Goal: Transaction & Acquisition: Book appointment/travel/reservation

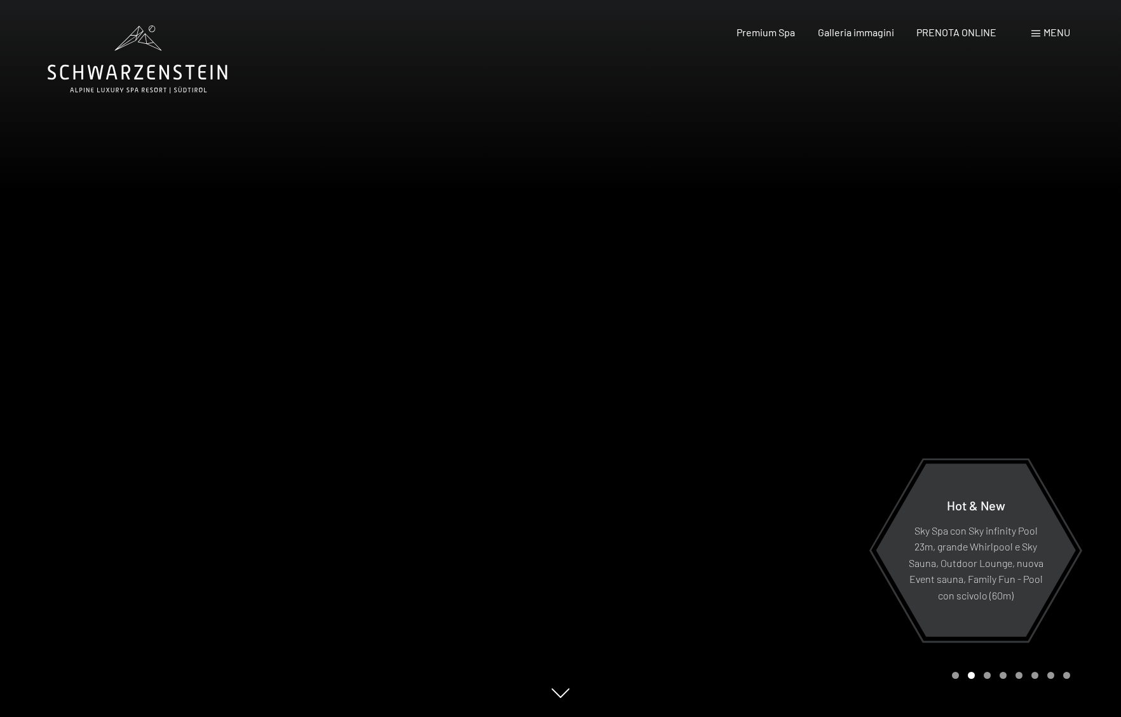
click at [1038, 36] on span at bounding box center [1036, 34] width 9 height 6
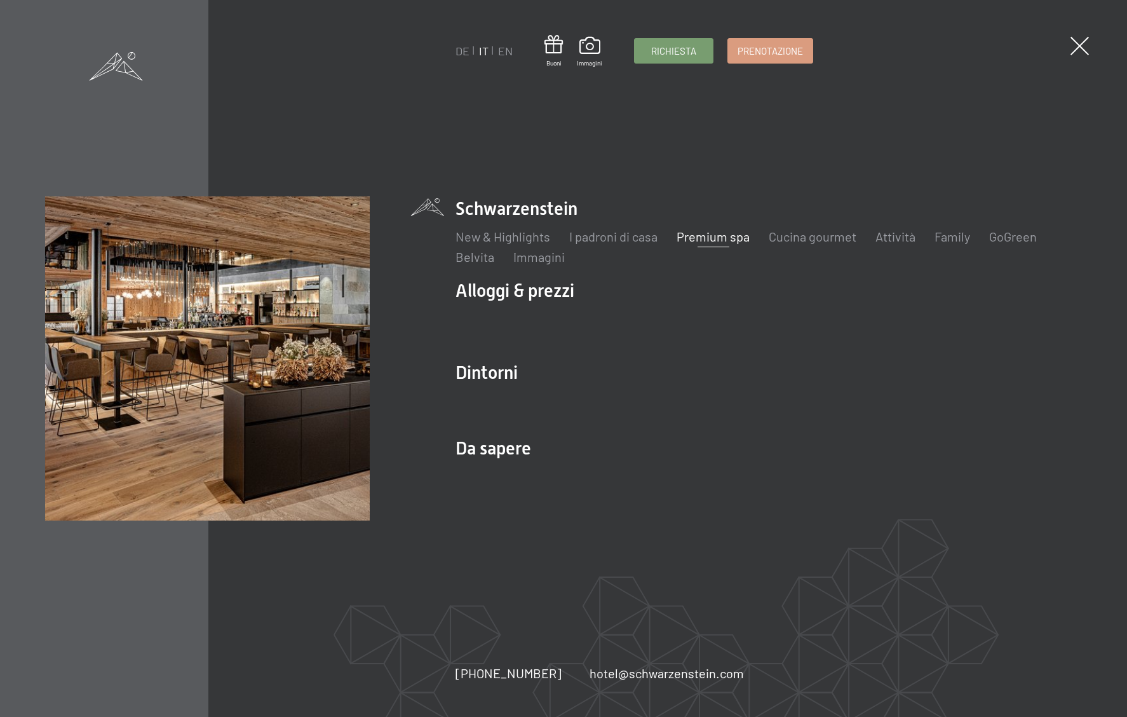
click at [723, 243] on link "Premium spa" at bounding box center [713, 236] width 73 height 15
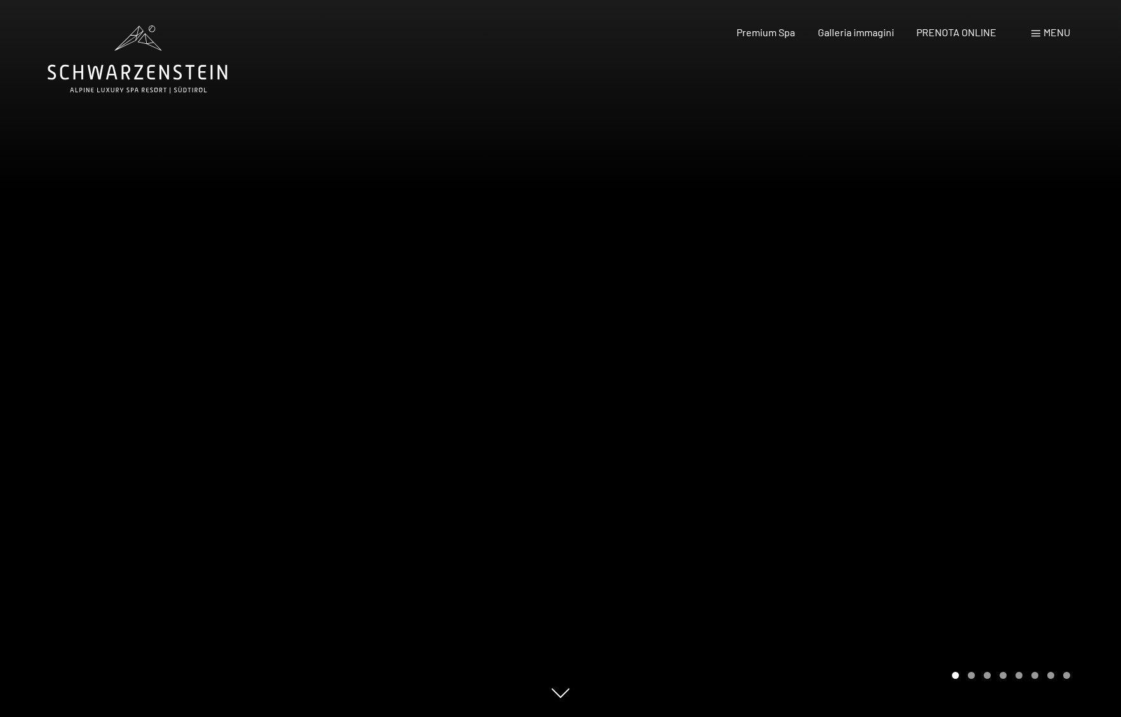
click at [981, 653] on div at bounding box center [841, 358] width 561 height 717
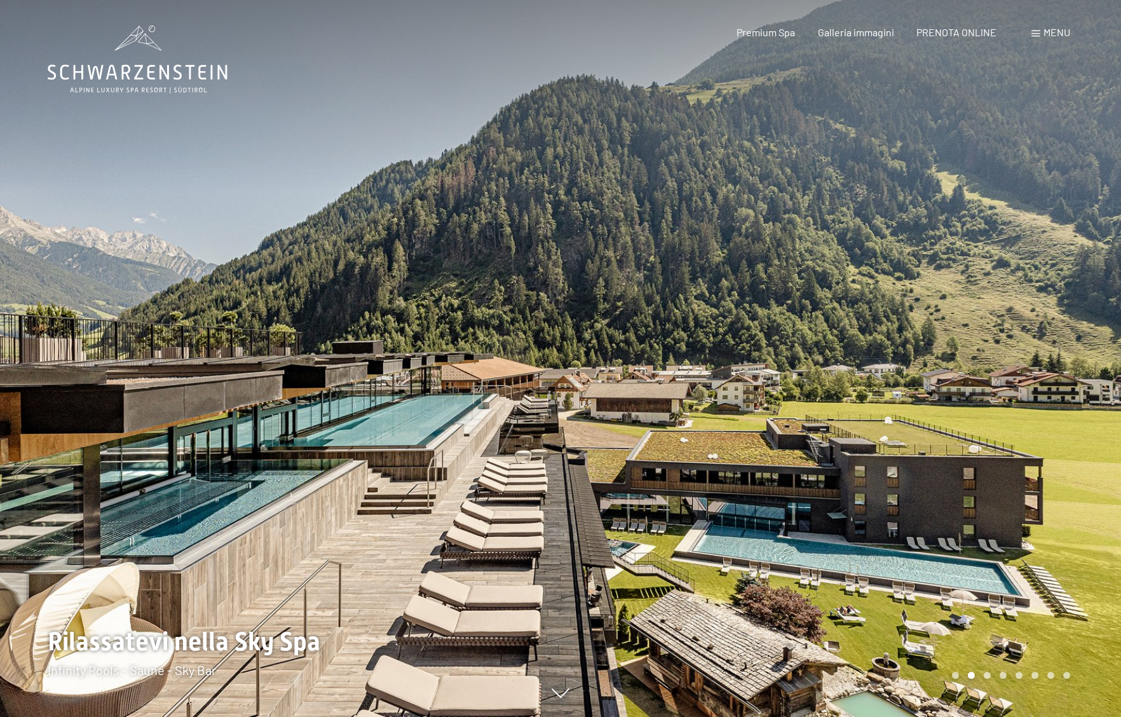
click at [981, 653] on div at bounding box center [841, 358] width 561 height 717
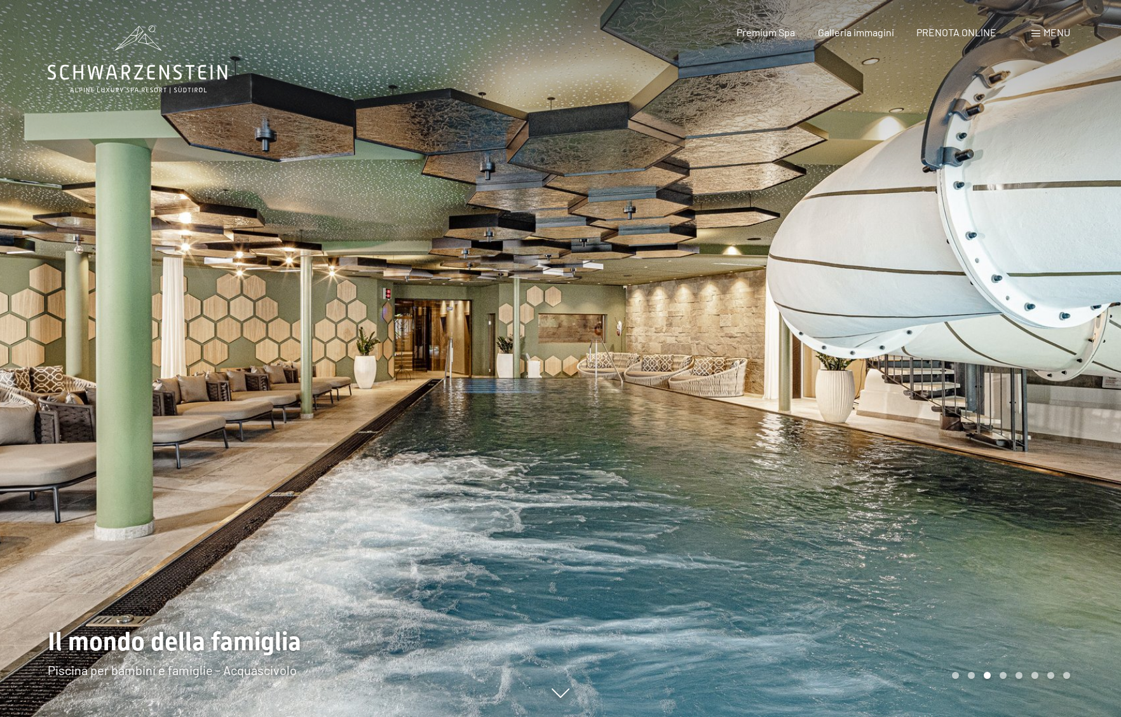
click at [25, 514] on div at bounding box center [280, 358] width 561 height 717
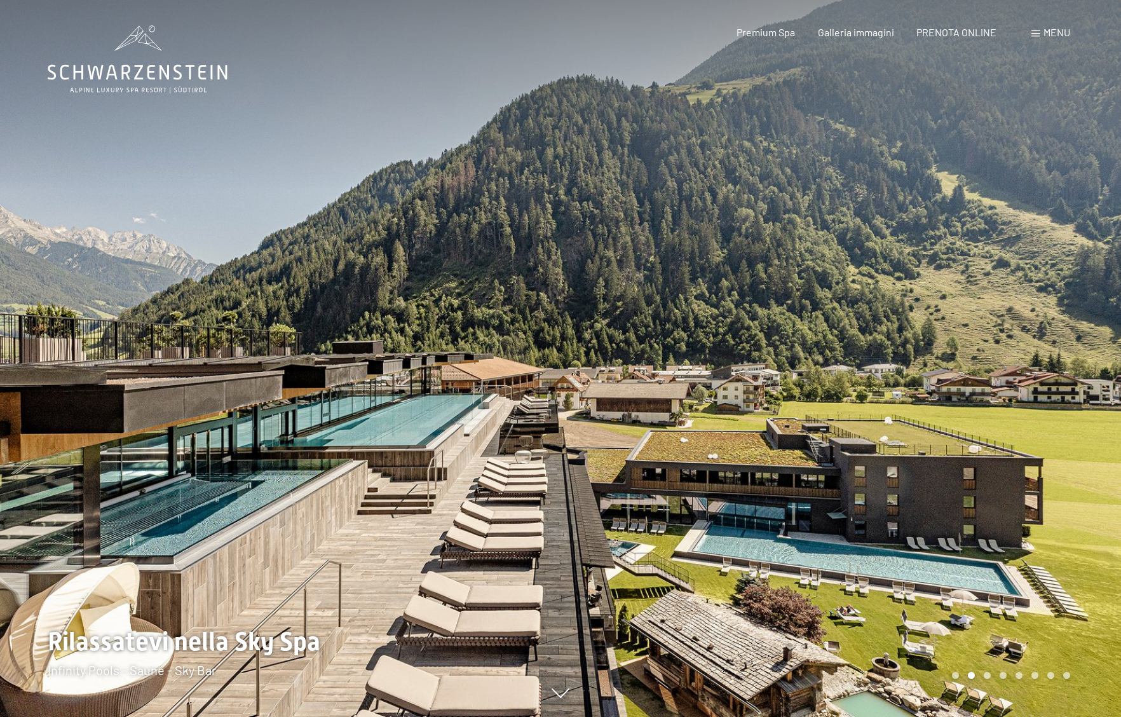
click at [943, 586] on div at bounding box center [841, 358] width 561 height 717
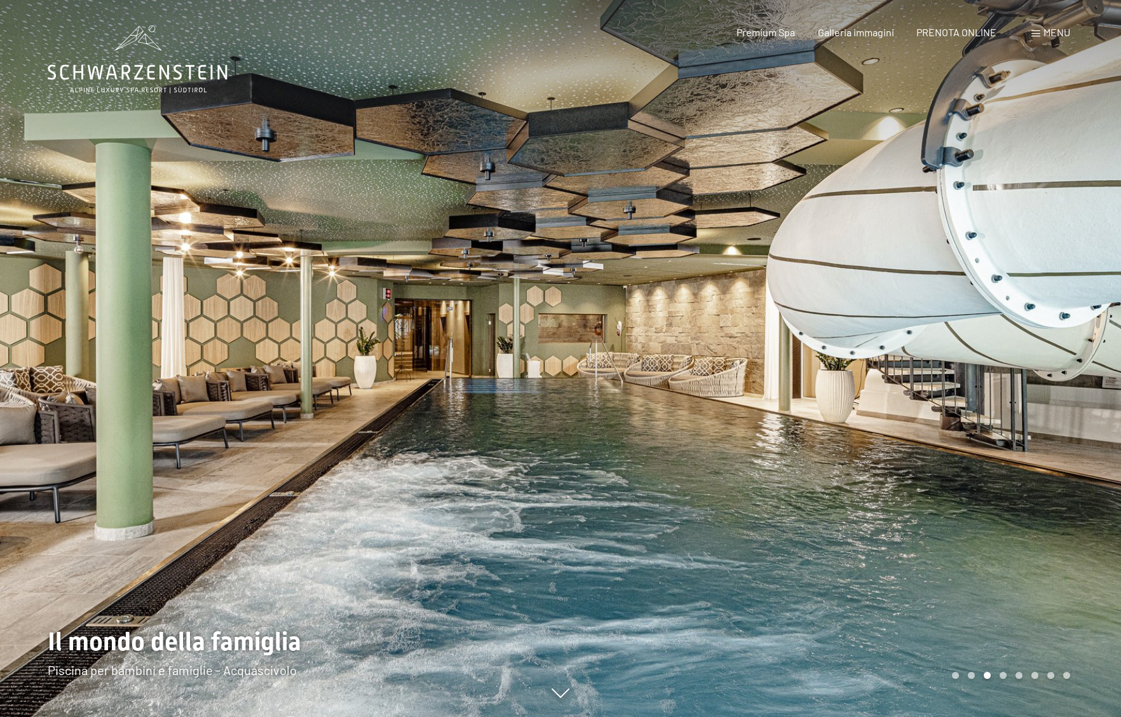
click at [943, 586] on div at bounding box center [841, 358] width 561 height 717
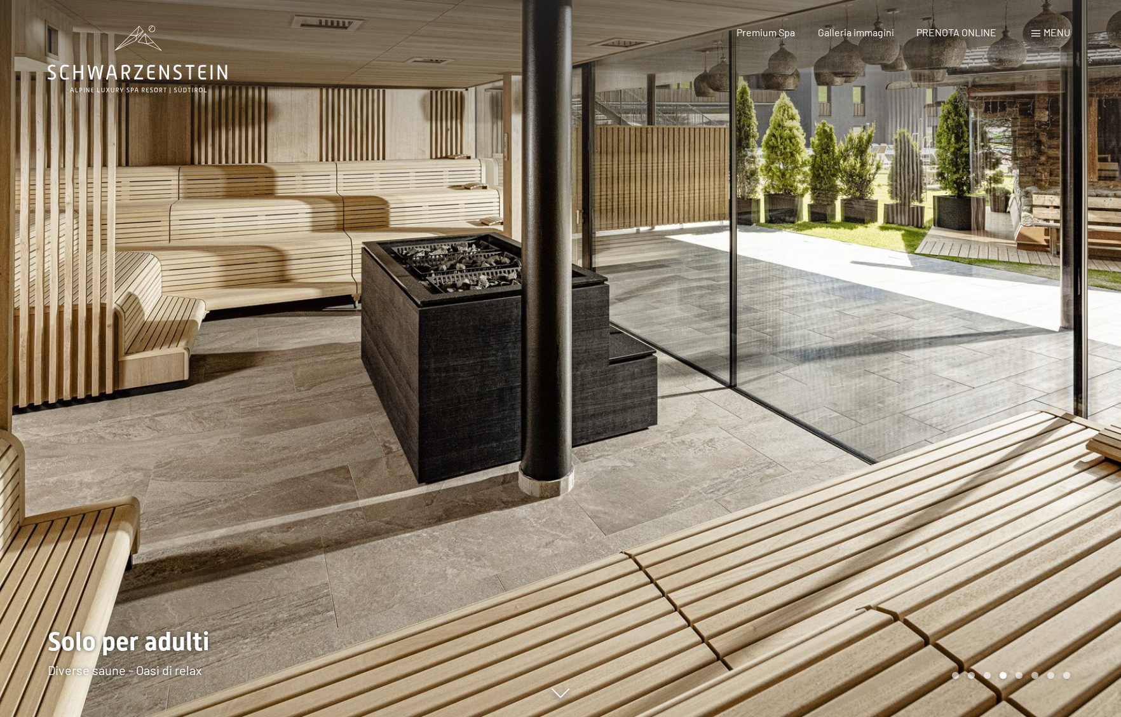
click at [943, 586] on div at bounding box center [841, 358] width 561 height 717
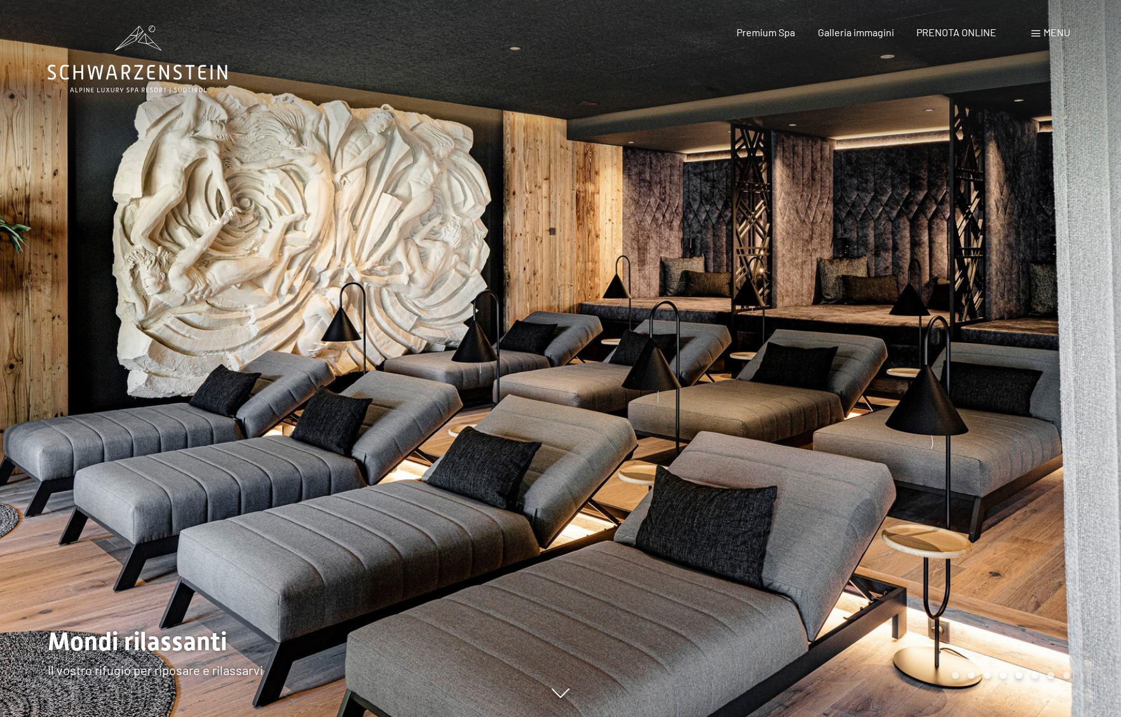
click at [943, 586] on div at bounding box center [841, 358] width 561 height 717
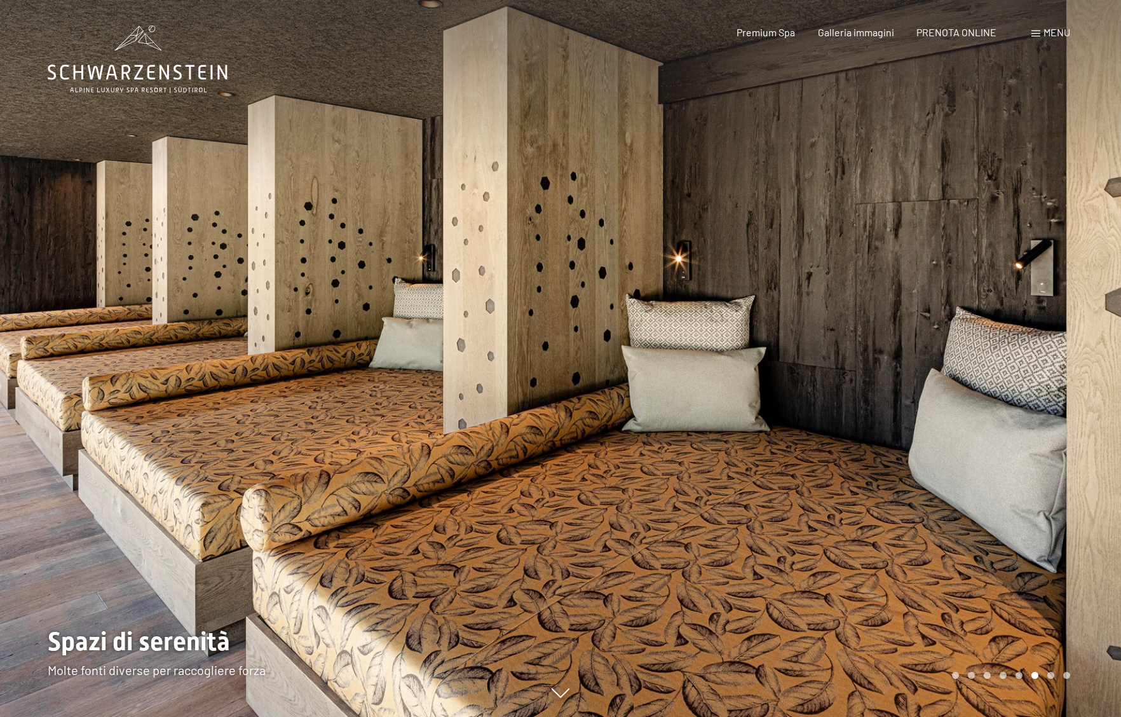
click at [943, 586] on div at bounding box center [841, 358] width 561 height 717
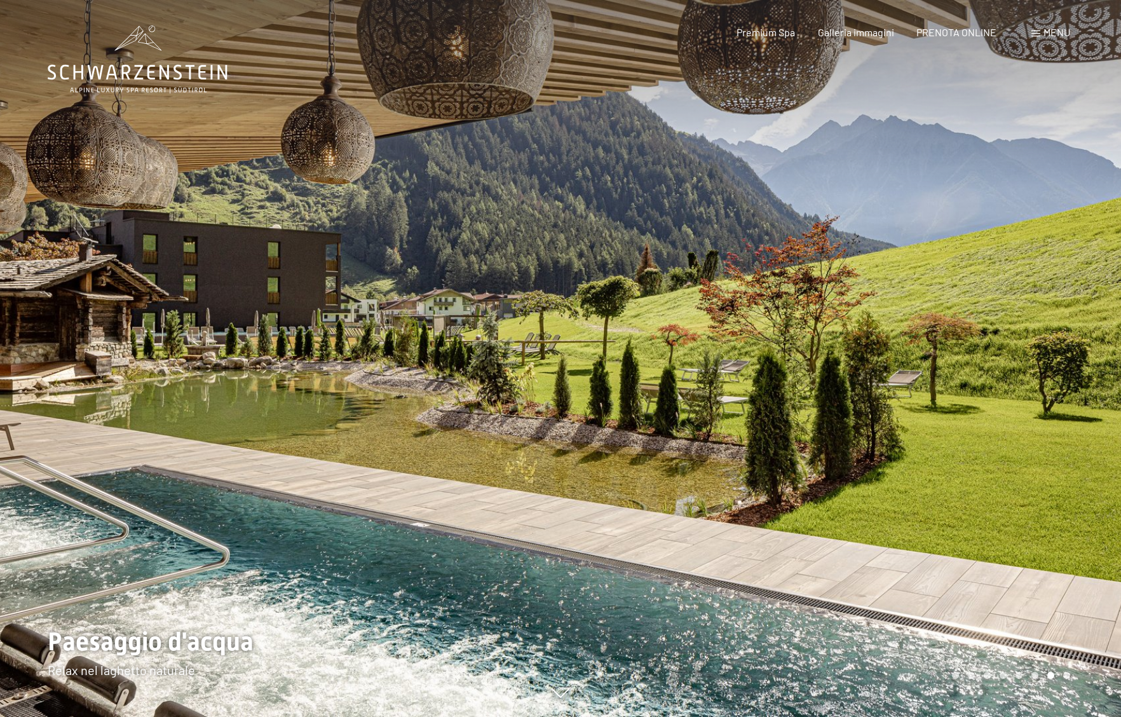
click at [943, 586] on div at bounding box center [841, 358] width 561 height 717
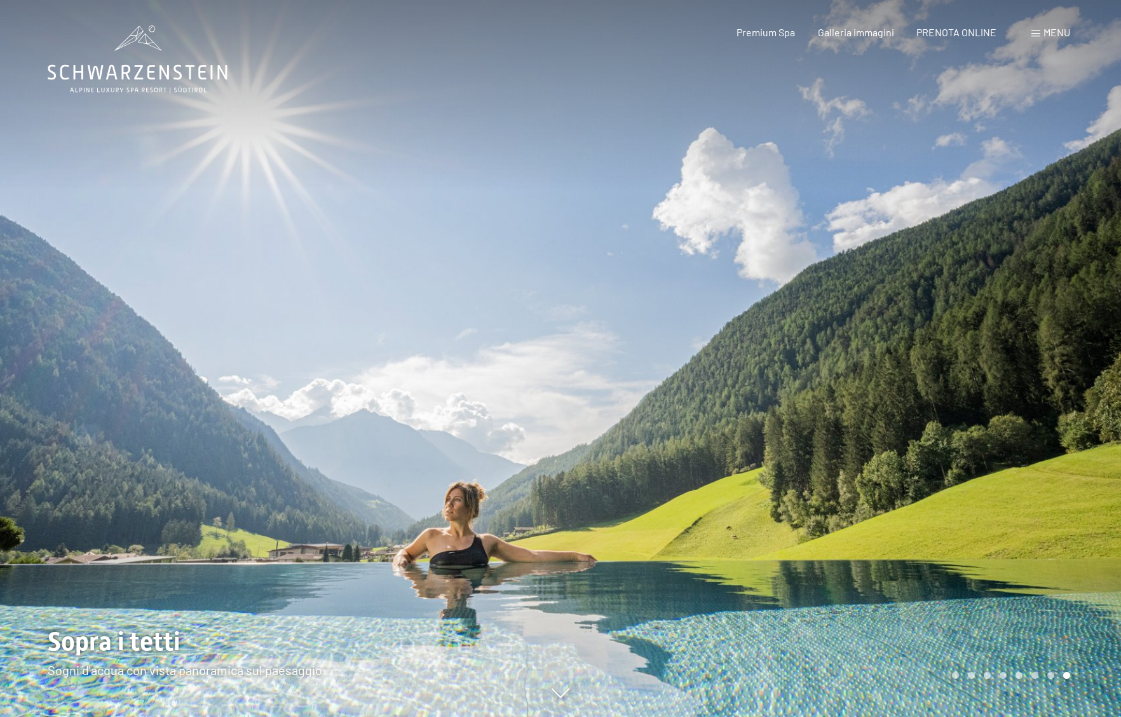
click at [943, 586] on div at bounding box center [841, 358] width 561 height 717
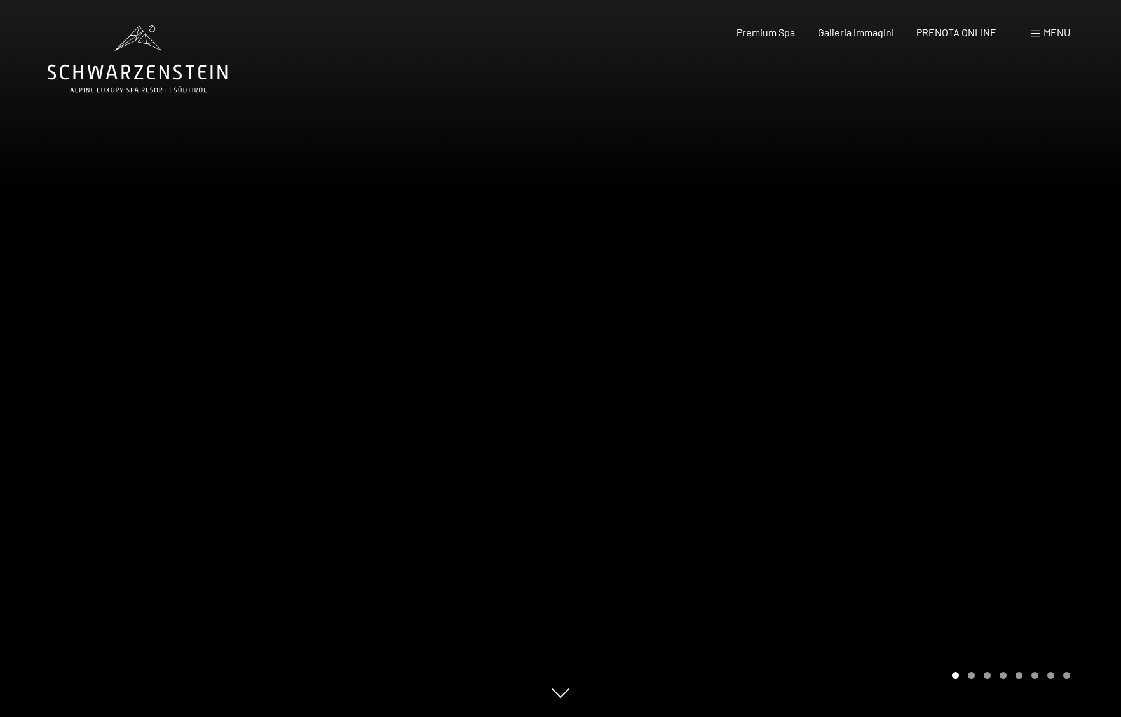
click at [943, 586] on div at bounding box center [841, 358] width 561 height 717
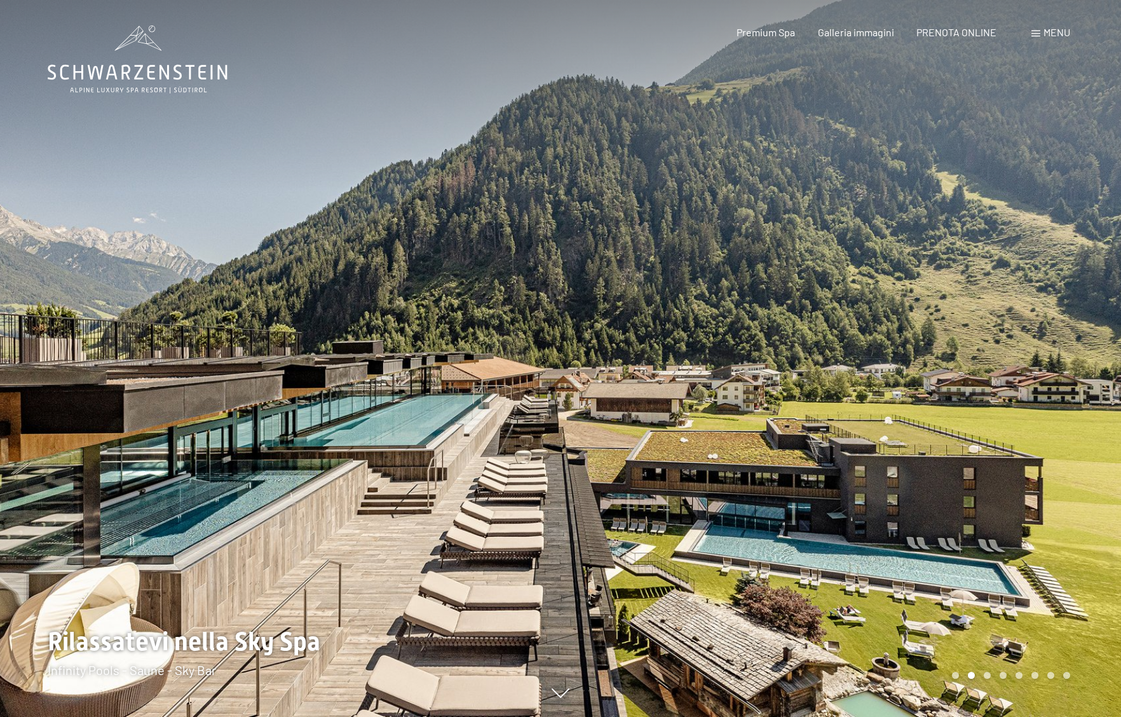
click at [943, 586] on div at bounding box center [841, 358] width 561 height 717
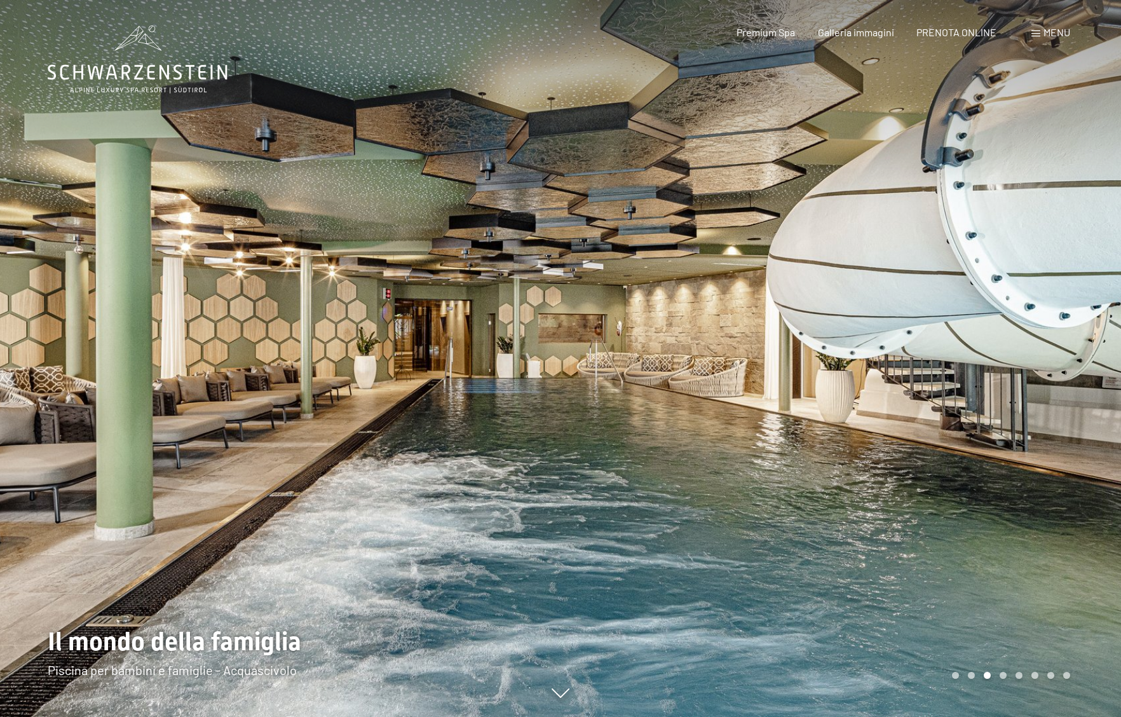
click at [1042, 34] on div "Menu" at bounding box center [1051, 32] width 39 height 14
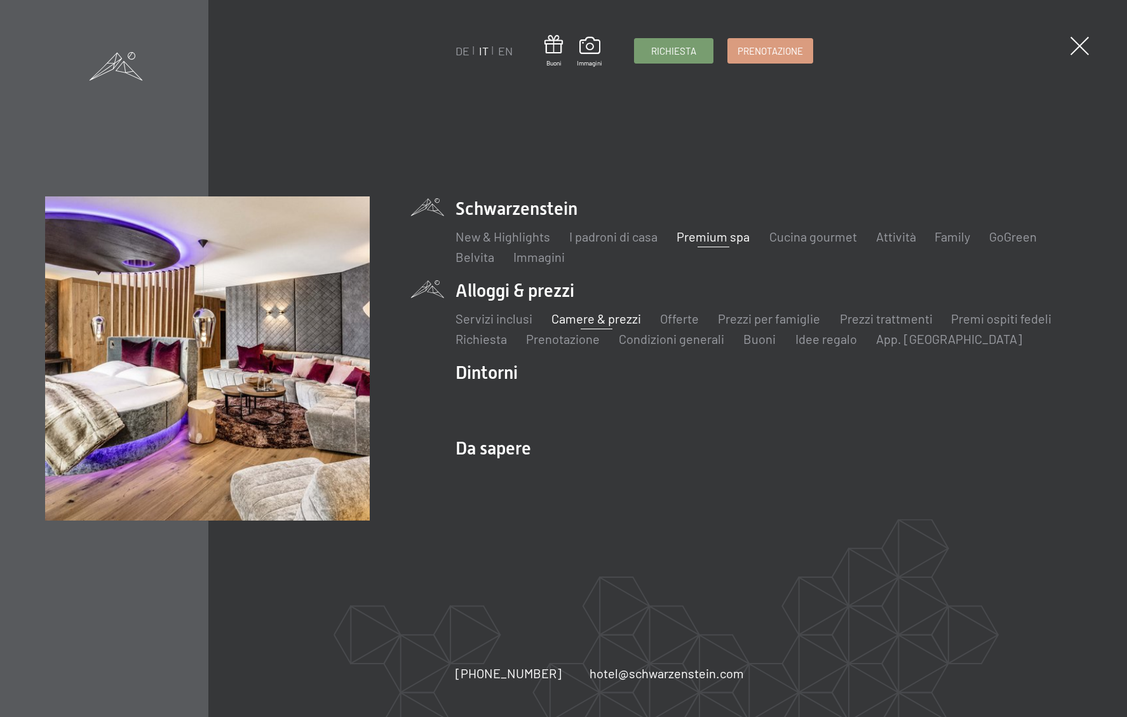
click at [596, 323] on link "Camere & prezzi" at bounding box center [597, 318] width 90 height 15
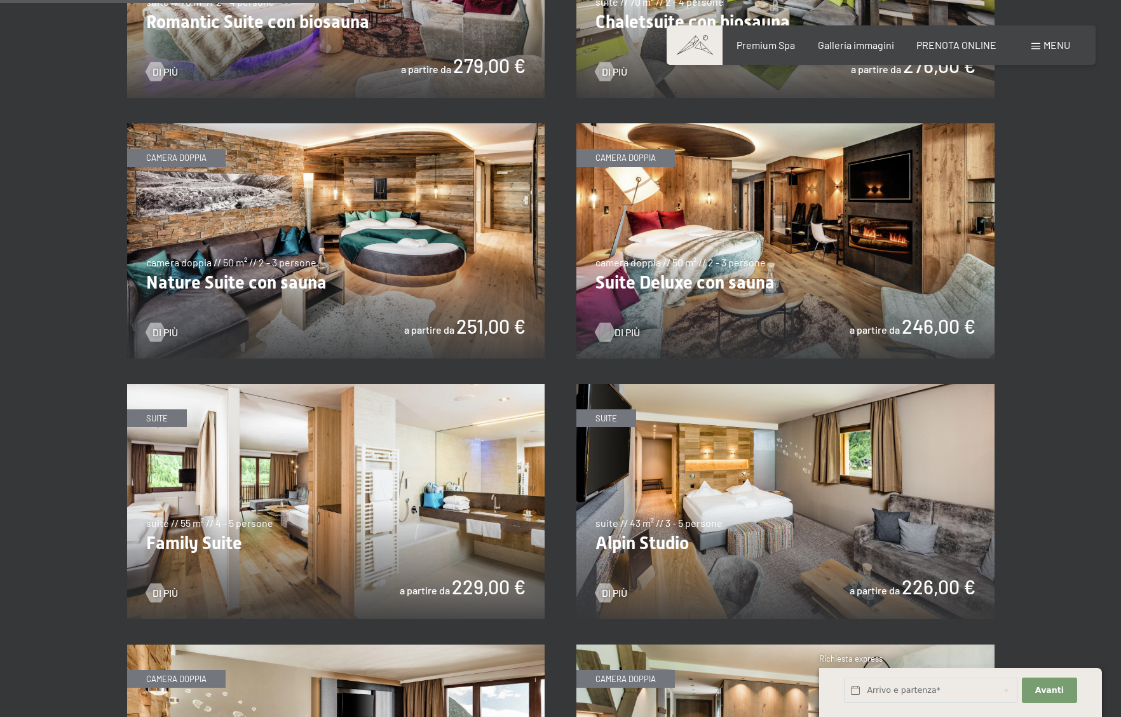
scroll to position [1236, 1]
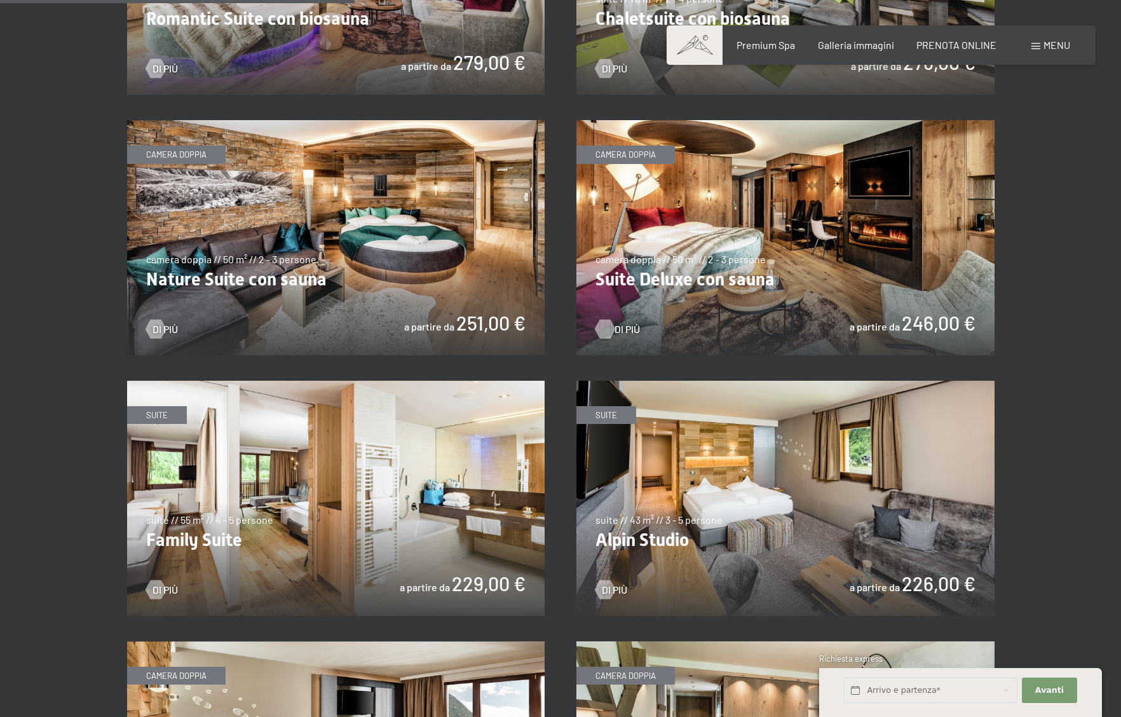
click at [615, 327] on span "Di più" at bounding box center [627, 329] width 25 height 14
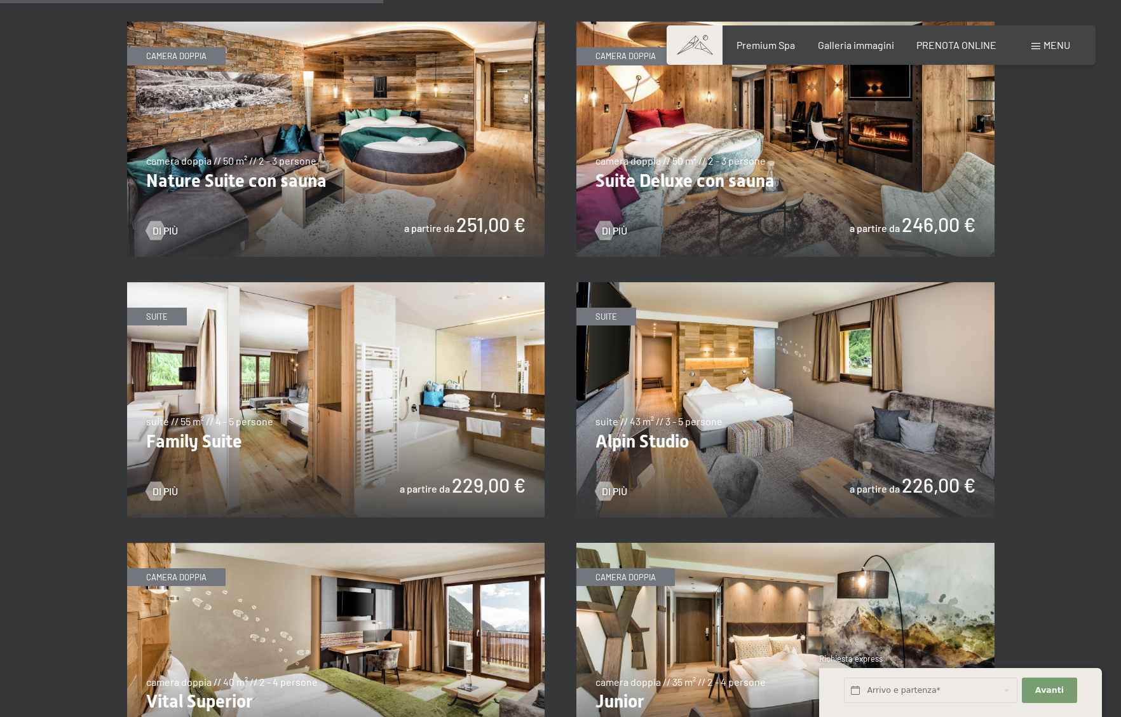
scroll to position [1338, 0]
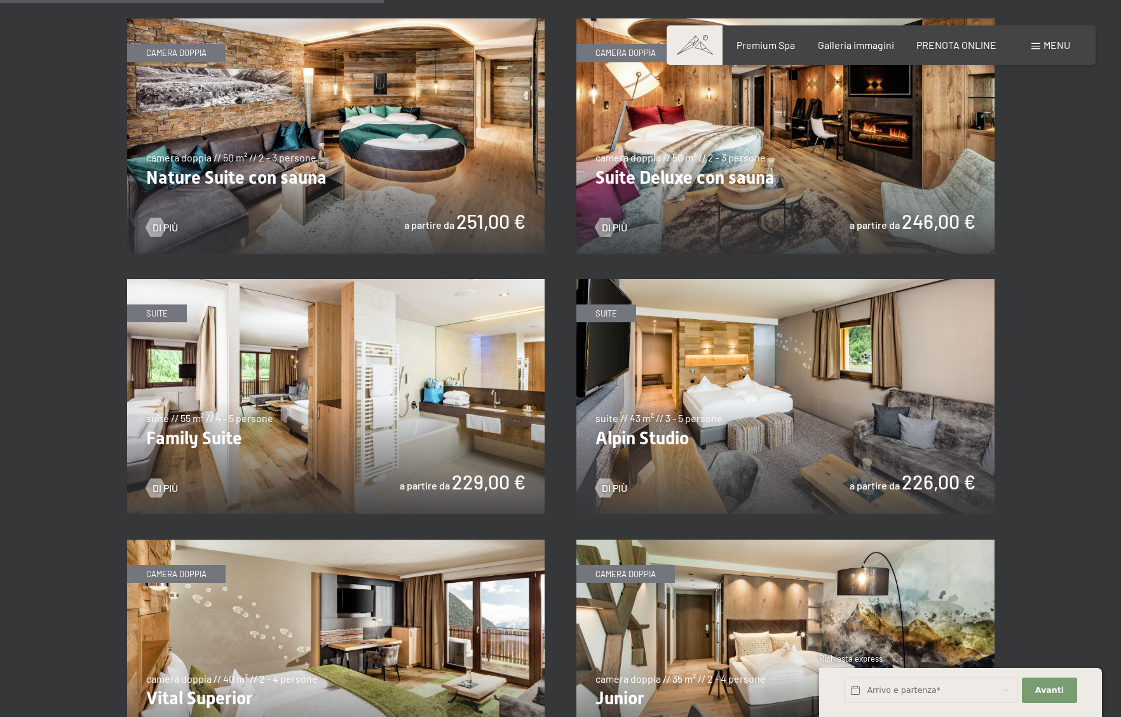
click at [704, 397] on img at bounding box center [785, 396] width 418 height 235
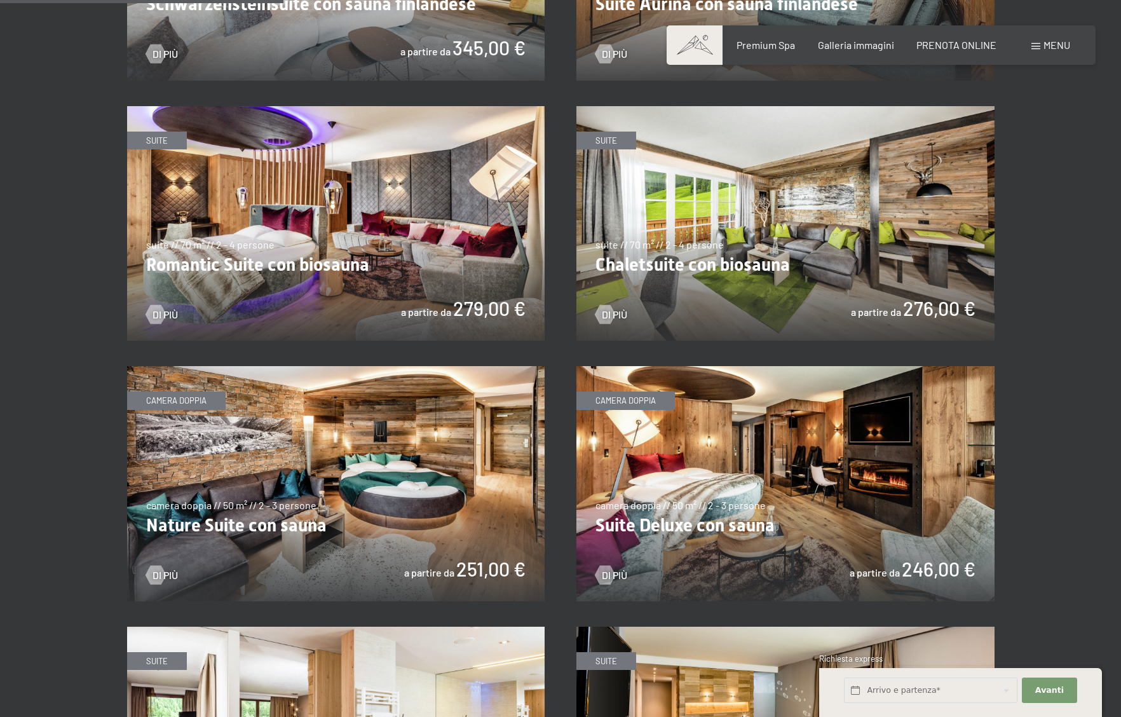
scroll to position [994, 0]
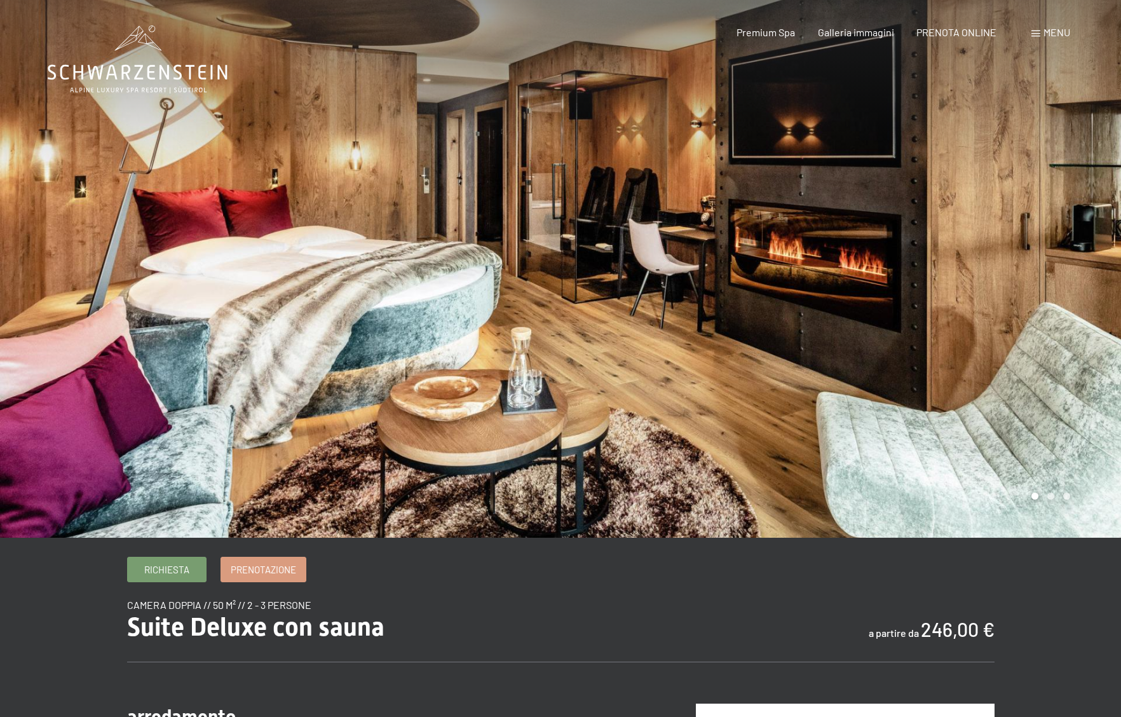
click at [742, 363] on div at bounding box center [841, 269] width 561 height 538
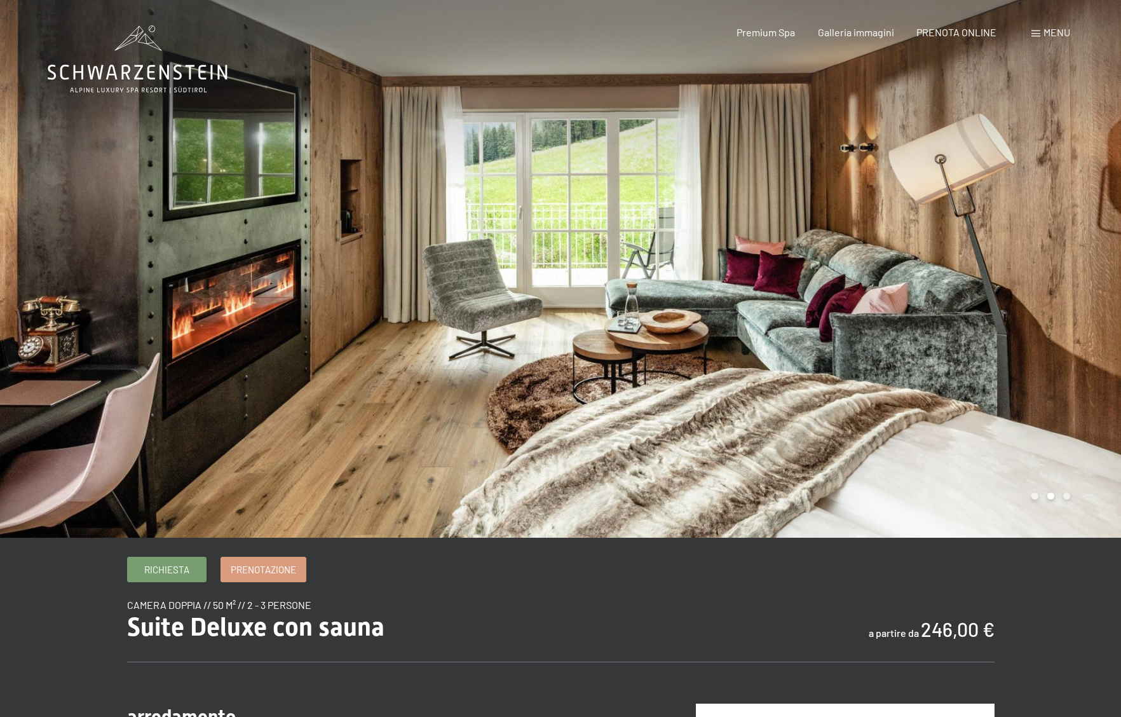
click at [830, 362] on div at bounding box center [841, 269] width 561 height 538
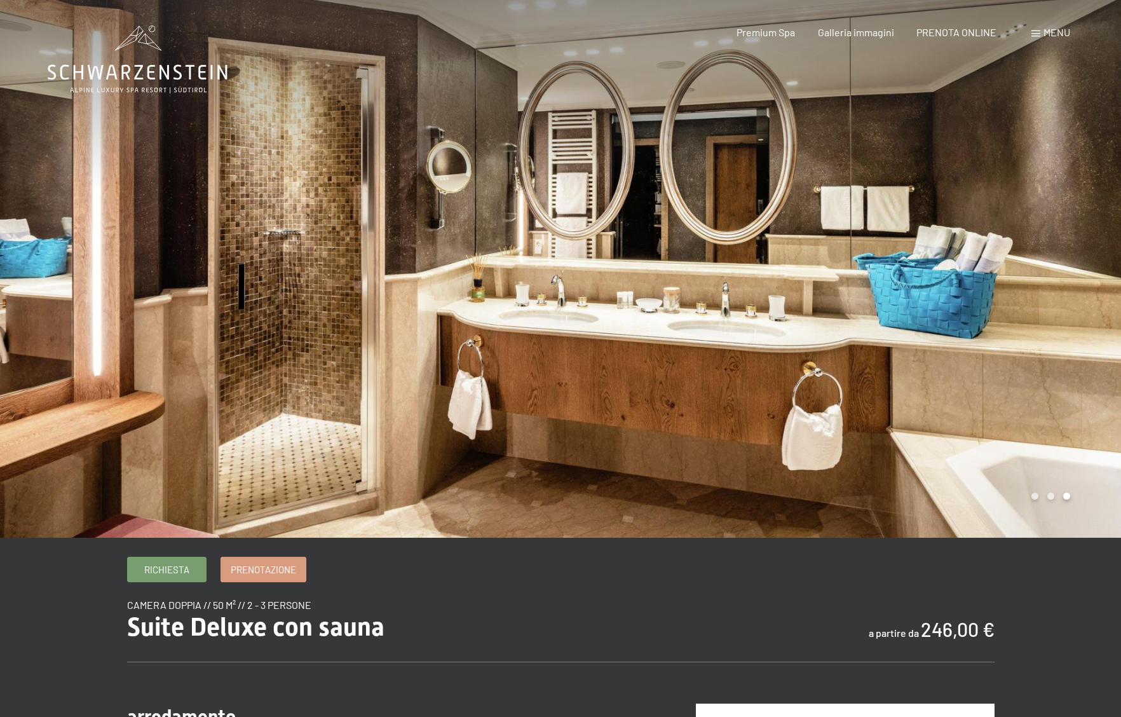
click at [830, 362] on div at bounding box center [841, 269] width 561 height 538
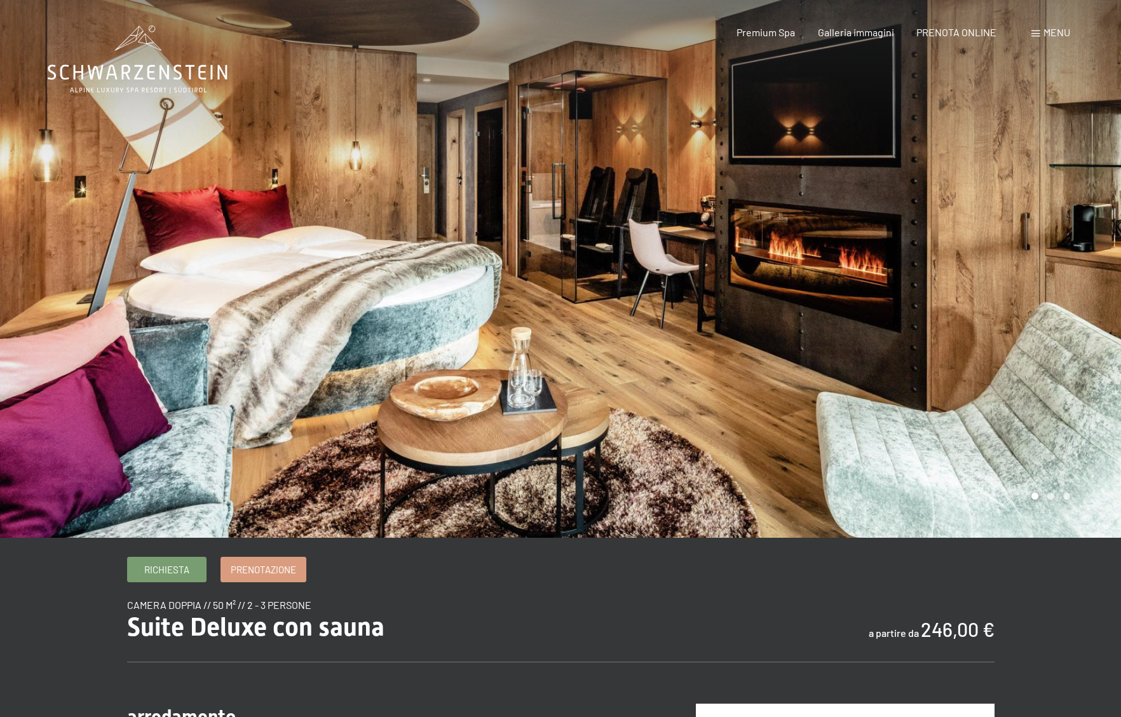
click at [830, 362] on div at bounding box center [841, 269] width 561 height 538
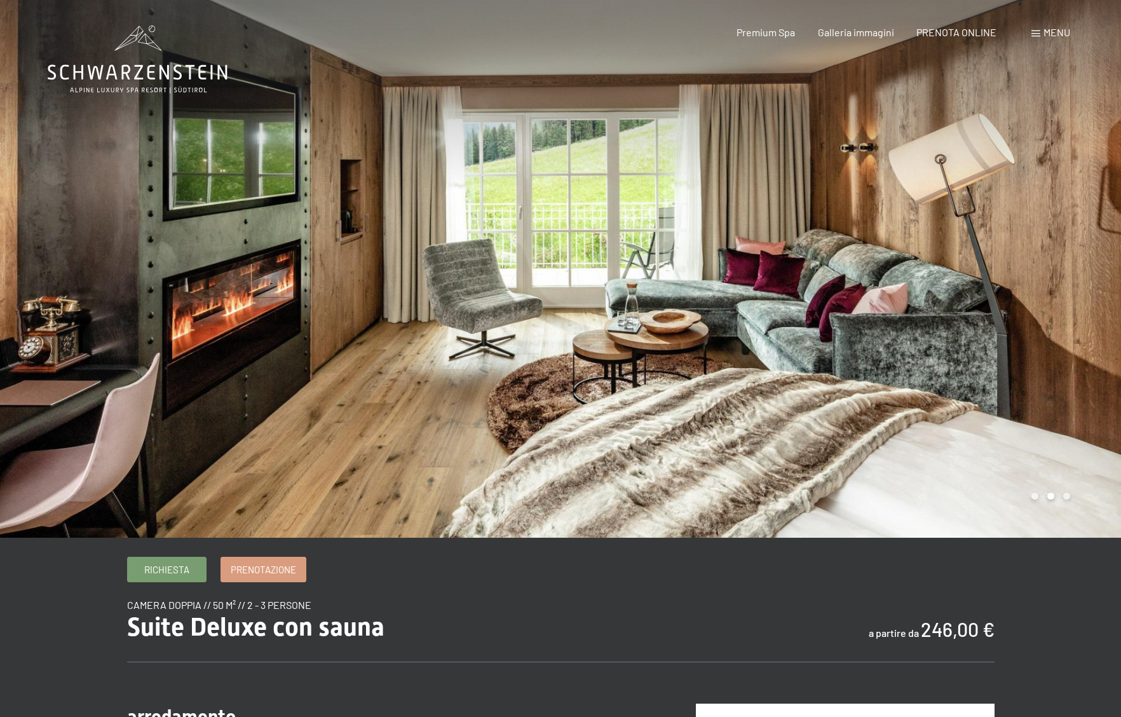
scroll to position [0, 1]
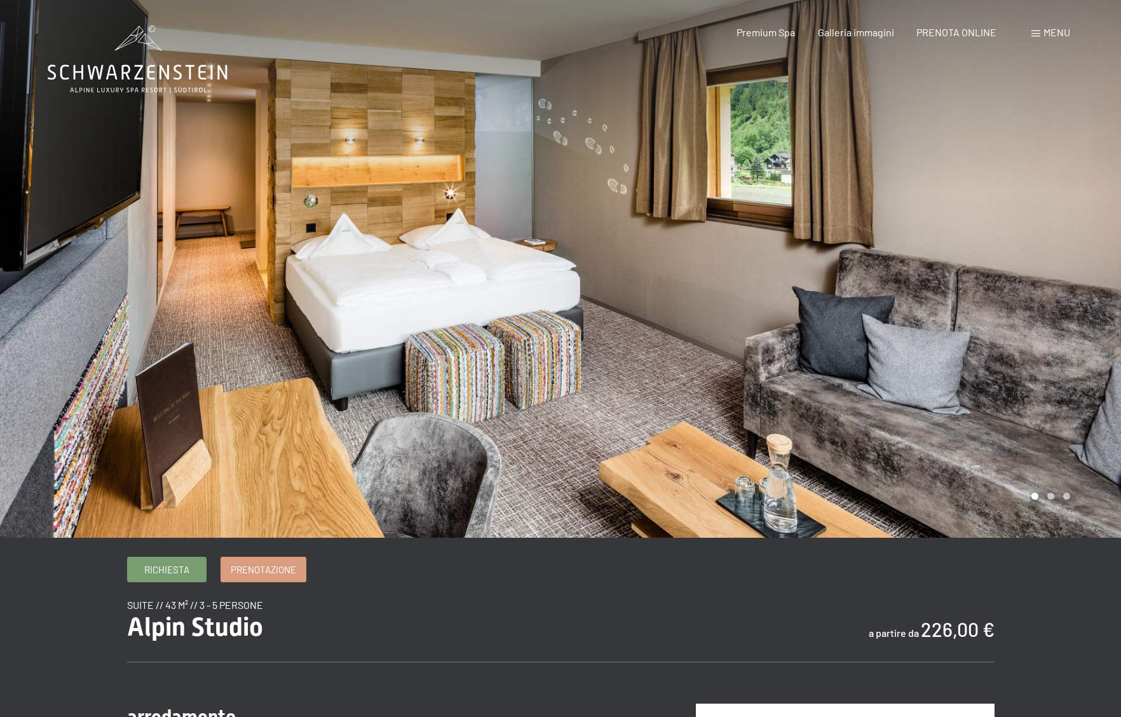
click at [939, 389] on div at bounding box center [841, 269] width 561 height 538
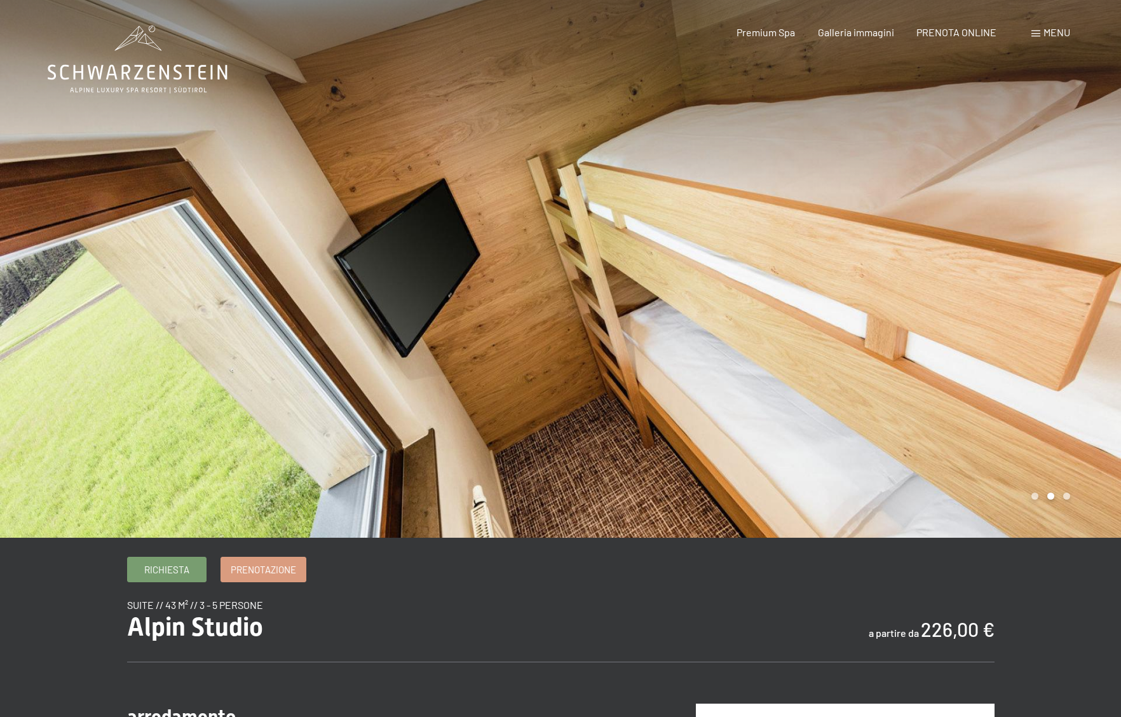
click at [109, 341] on div at bounding box center [280, 269] width 561 height 538
